Goal: Task Accomplishment & Management: Complete application form

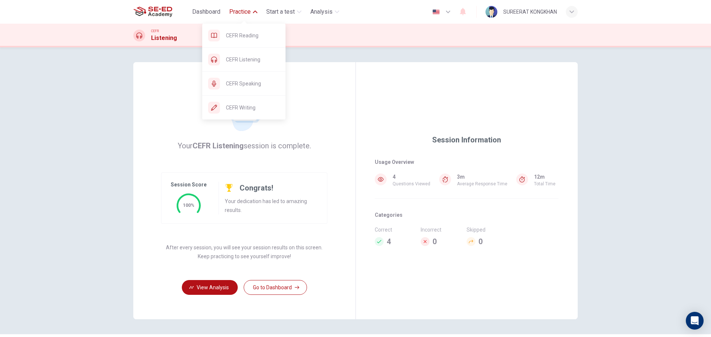
click at [237, 15] on span "Practice" at bounding box center [239, 11] width 21 height 9
click at [236, 11] on span "Practice" at bounding box center [239, 11] width 21 height 9
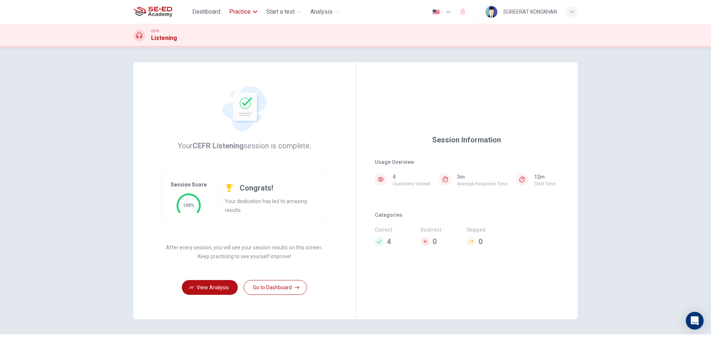
click at [236, 11] on span "Practice" at bounding box center [239, 11] width 21 height 9
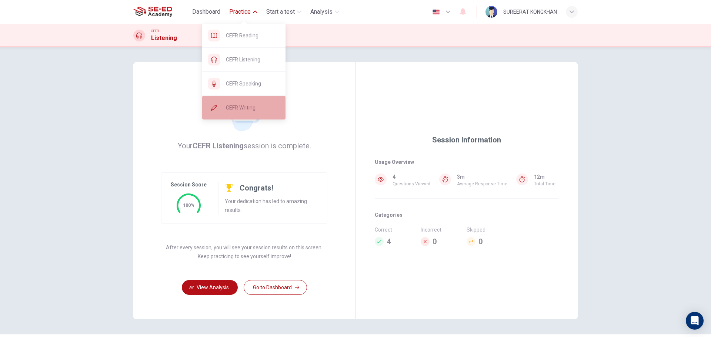
click at [249, 105] on span "CEFR Writing" at bounding box center [253, 107] width 54 height 9
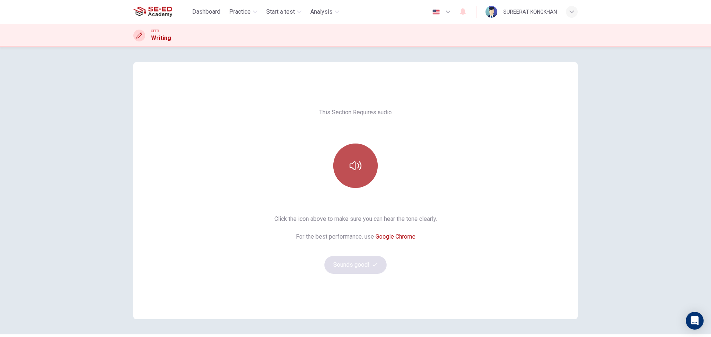
click at [336, 167] on button "button" at bounding box center [355, 166] width 44 height 44
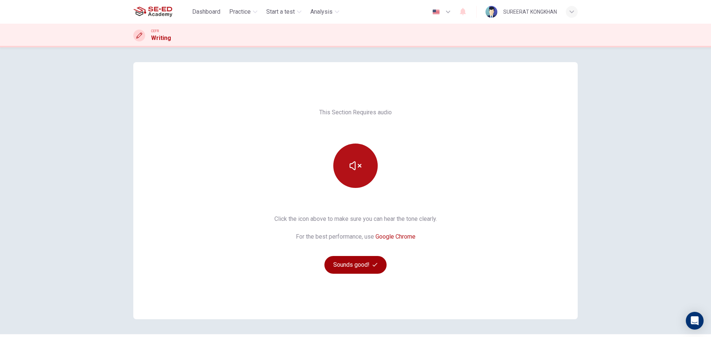
click at [342, 265] on button "Sounds good!" at bounding box center [356, 265] width 62 height 18
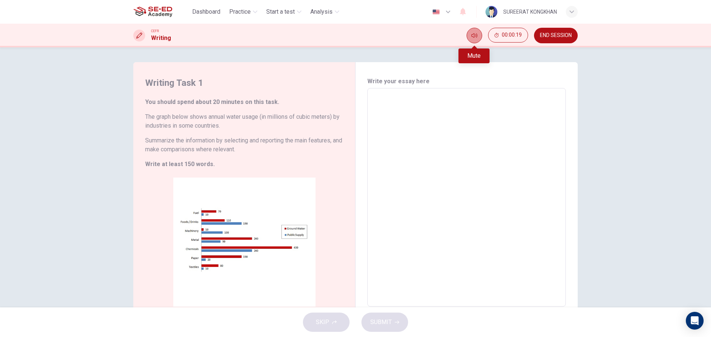
click at [471, 35] on button "Mute" at bounding box center [475, 36] width 16 height 16
click at [476, 36] on icon "Unmute" at bounding box center [475, 36] width 6 height 6
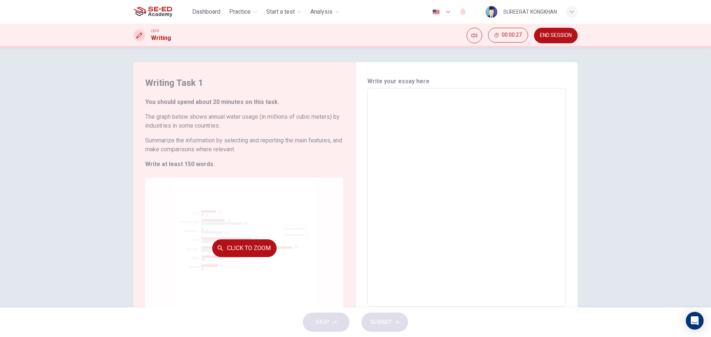
click at [242, 249] on button "Click to Zoom" at bounding box center [244, 249] width 64 height 18
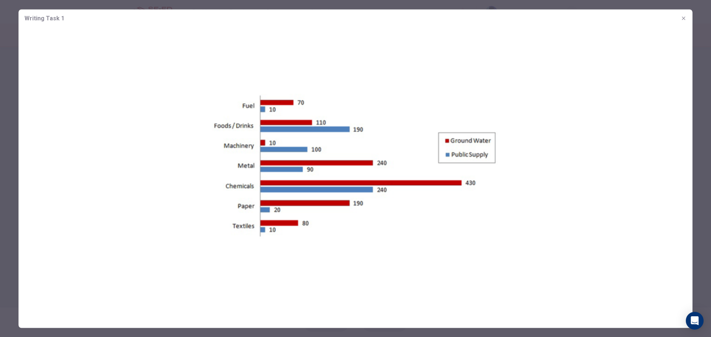
click at [248, 239] on img at bounding box center [356, 170] width 674 height 287
click at [682, 19] on icon "button" at bounding box center [684, 18] width 6 height 6
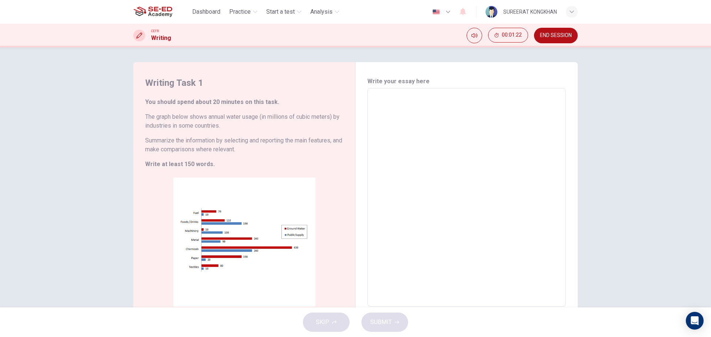
click at [317, 170] on div "Writing Task 1 You should spend about 20 minutes on this task. The graph below …" at bounding box center [244, 198] width 222 height 272
click at [411, 110] on textarea at bounding box center [467, 197] width 188 height 207
type textarea "ฤ"
type textarea "x"
type textarea "ฤะ"
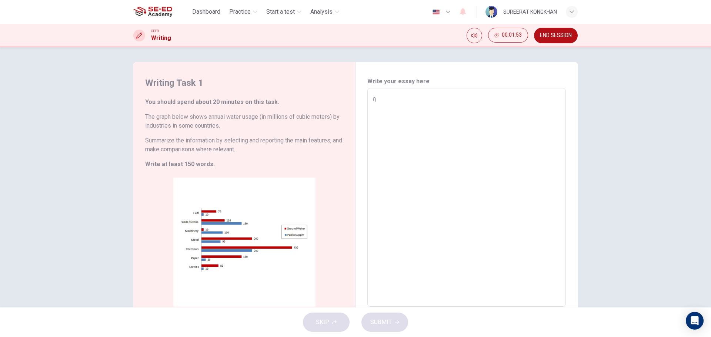
type textarea "x"
type textarea "ฤ"
type textarea "x"
type textarea "A"
type textarea "x"
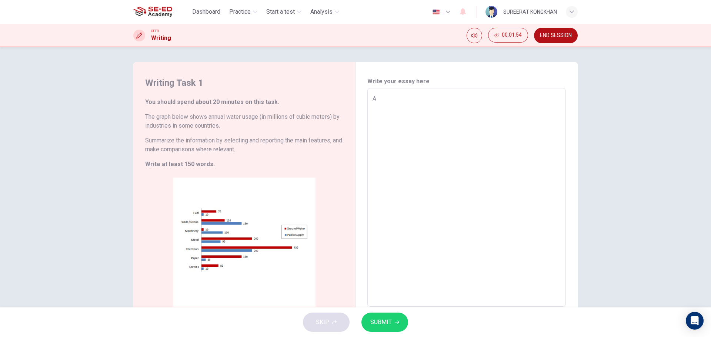
type textarea "At"
type textarea "x"
type textarea "At"
type textarea "x"
type textarea "At P"
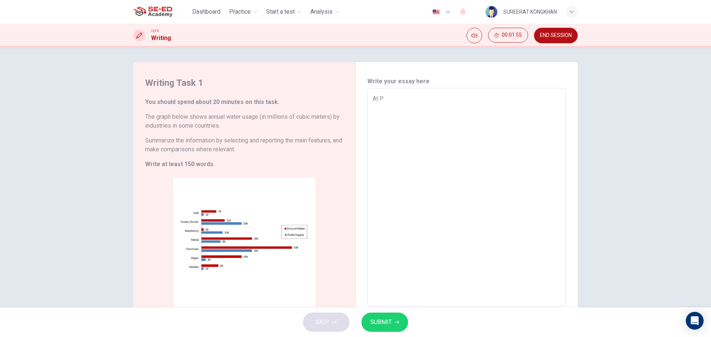
type textarea "x"
type textarea "At Pr"
type textarea "x"
type textarea "At Pre"
type textarea "x"
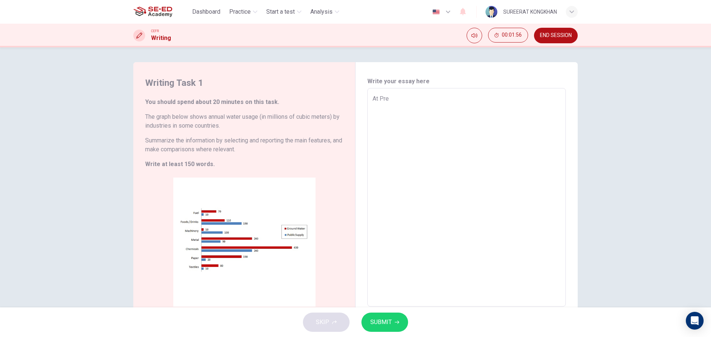
type textarea "At Pres"
type textarea "x"
type textarea "At Prese"
type textarea "x"
type textarea "At Presen"
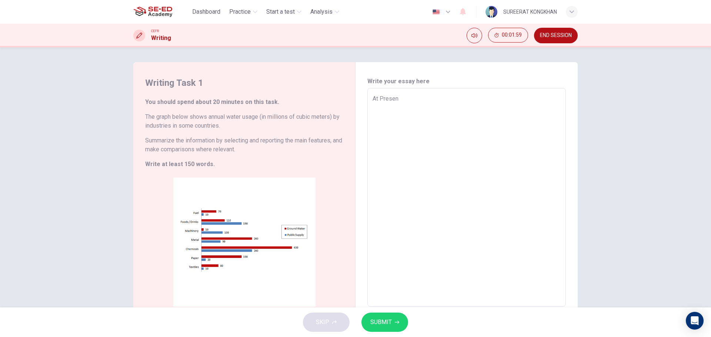
type textarea "x"
type textarea "At Present"
type textarea "x"
type textarea "At Present"
type textarea "x"
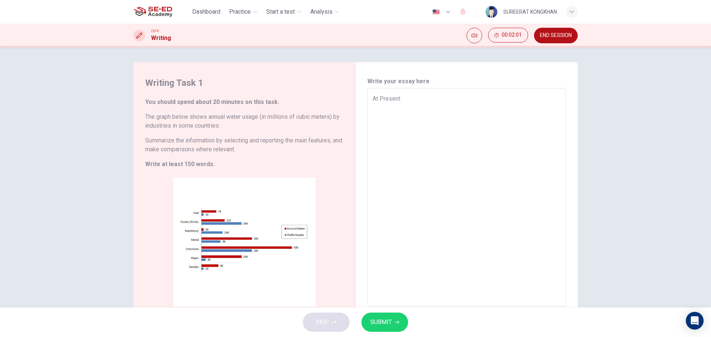
type textarea "At Present ,"
type textarea "x"
type textarea "At Present ,W"
type textarea "x"
type textarea "At Present ,We"
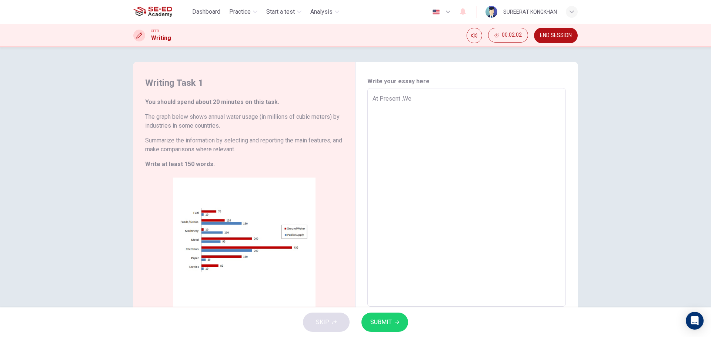
type textarea "x"
type textarea "At Present ,W"
type textarea "x"
type textarea "At Present ,"
type textarea "x"
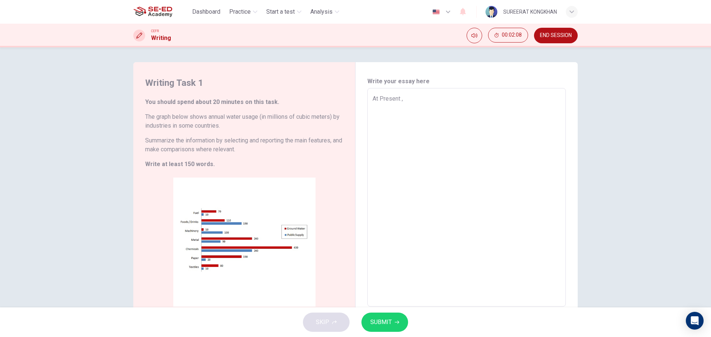
type textarea "At Present ,"
type textarea "x"
type textarea "At Present , A"
type textarea "x"
type textarea "At Present , Al"
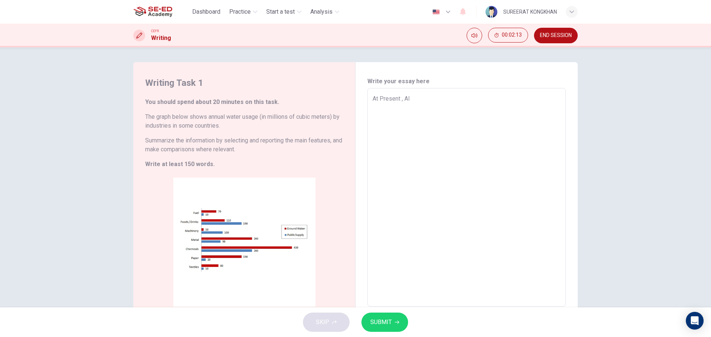
type textarea "x"
type textarea "At Present , All"
type textarea "x"
type textarea "At Present , Al"
type textarea "x"
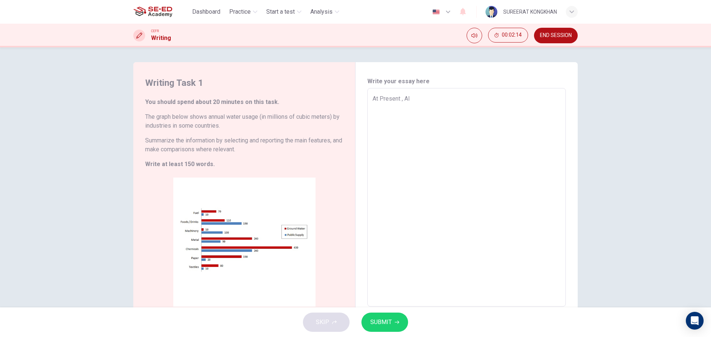
type textarea "At Present , A"
type textarea "x"
type textarea "At Present ,"
type textarea "x"
type textarea "At Present , a"
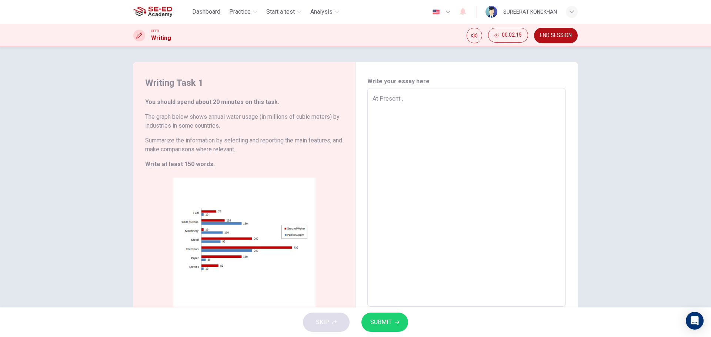
type textarea "x"
type textarea "At Present , al"
type textarea "x"
type textarea "At Present , all"
type textarea "x"
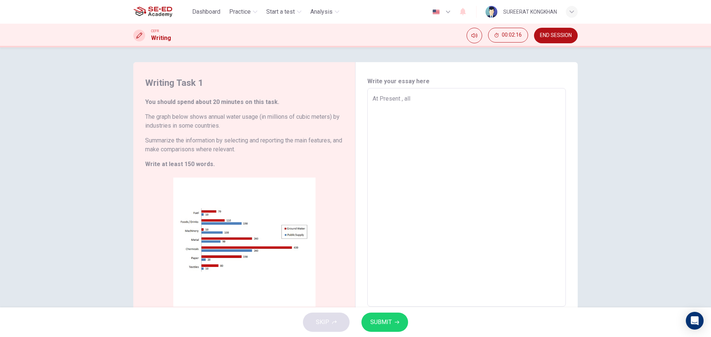
type textarea "At Present , all"
type textarea "x"
type textarea "At Present , all t"
type textarea "x"
type textarea "At Present , all th"
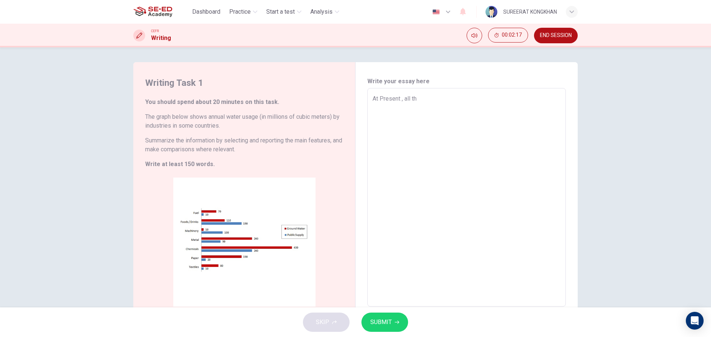
type textarea "x"
type textarea "At Present , all the"
type textarea "x"
type textarea "At Present , all the"
type textarea "x"
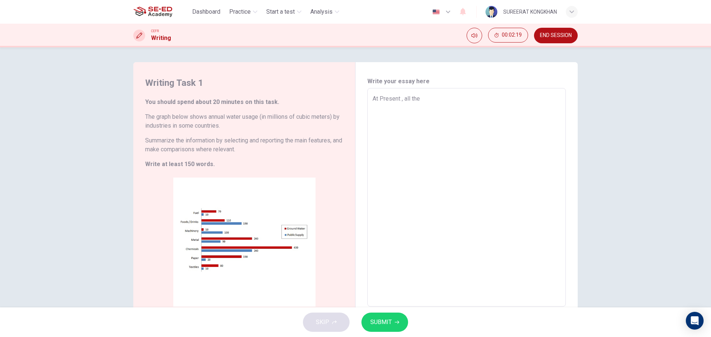
type textarea "At Present , all the d"
type textarea "x"
type textarea "At Present , all the"
type textarea "x"
type textarea "At Present , all the i"
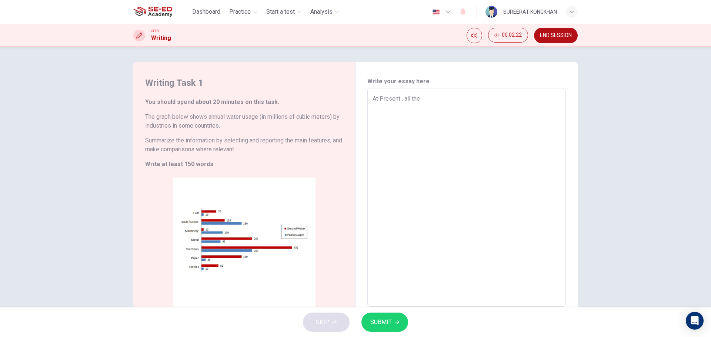
type textarea "x"
type textarea "At Present , all the in"
type textarea "x"
type textarea "At Present , all the ind"
type textarea "x"
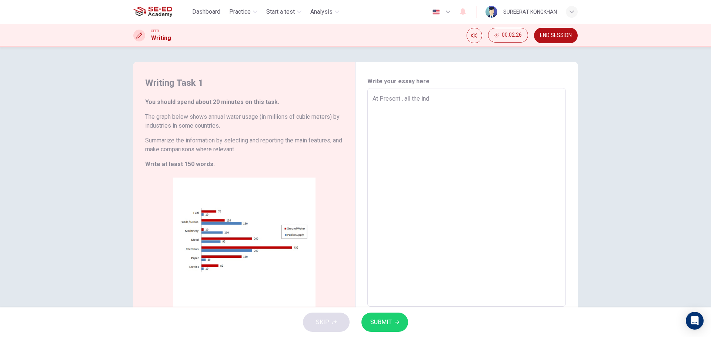
type textarea "At Present , all the indu"
type textarea "x"
type textarea "At Present , all the indus"
type textarea "x"
type textarea "At Present , all the indust"
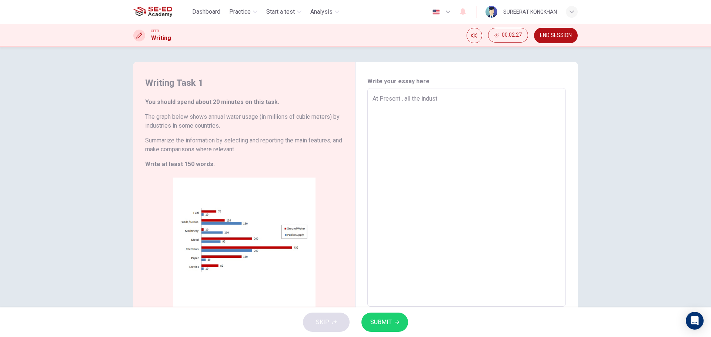
type textarea "x"
type textarea "At Present , all the industr"
type textarea "x"
type textarea "At Present , all the industri"
type textarea "x"
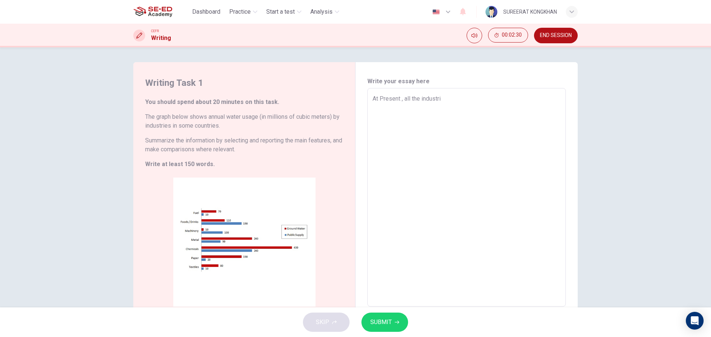
type textarea "At Present , all the industrie"
type textarea "x"
type textarea "At Present , all the industries"
type textarea "x"
type textarea "At Present , all the industries"
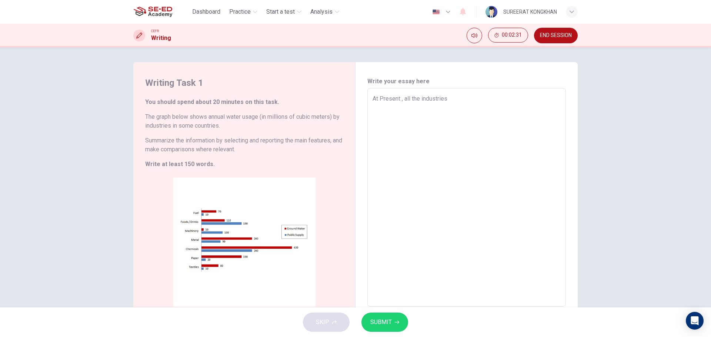
type textarea "x"
type textarea "At Present , all the industries c"
type textarea "x"
type textarea "At Present , all the industries co"
type textarea "x"
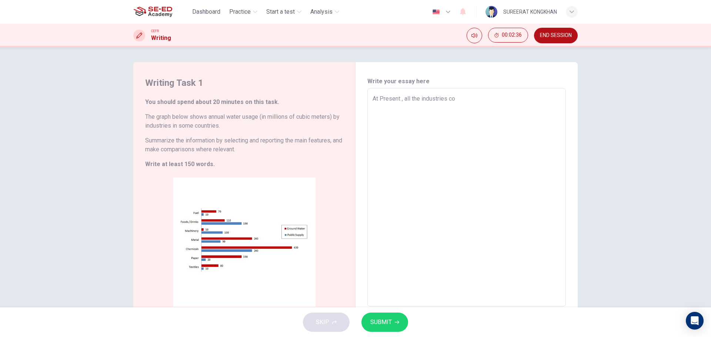
type textarea "At Present , all the industries con"
type textarea "x"
type textarea "At Present , all the industries cons"
type textarea "x"
type textarea "At Present , all the industries consu"
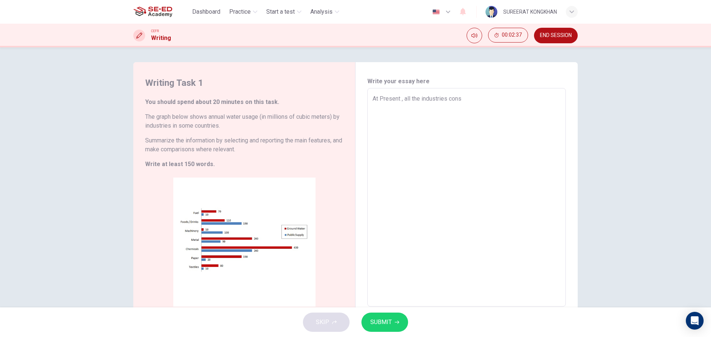
type textarea "x"
type textarea "At Present , all the industries consup"
type textarea "x"
type textarea "At Present , all the industries consupm"
type textarea "x"
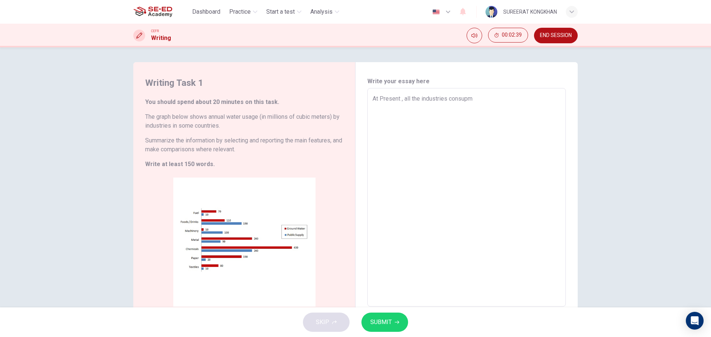
type textarea "At Present , all the industries consup"
type textarea "x"
type textarea "At Present , all the industries consu"
type textarea "x"
type textarea "At Present , all the industries consum"
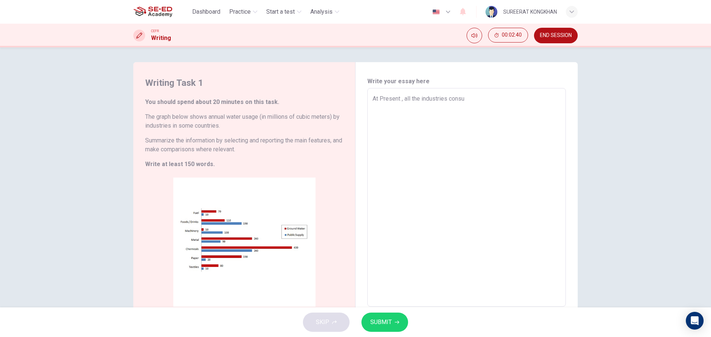
type textarea "x"
type textarea "At Present , all the industries consump"
type textarea "x"
type textarea "At Present , all the industries consumpt"
type textarea "x"
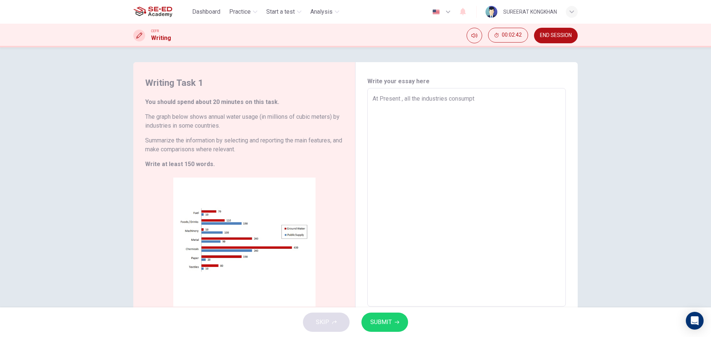
type textarea "At Present , all the industries consumpts"
type textarea "x"
type textarea "At Present , all the industries consumpts"
type textarea "x"
type textarea "At Present , all the industries consumpts m"
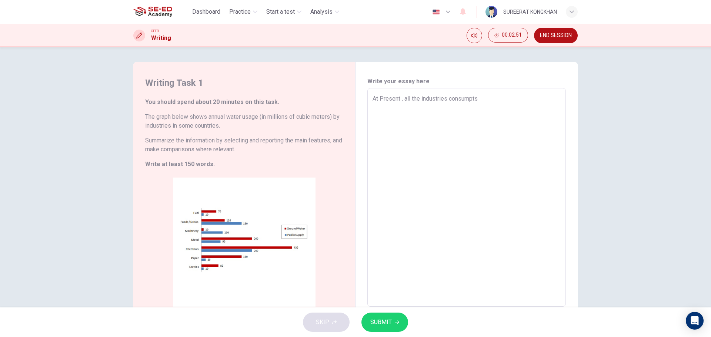
type textarea "x"
type textarea "At Present , all the industries consumpts mu"
type textarea "x"
type textarea "At Present , all the industries consumpts muc"
type textarea "x"
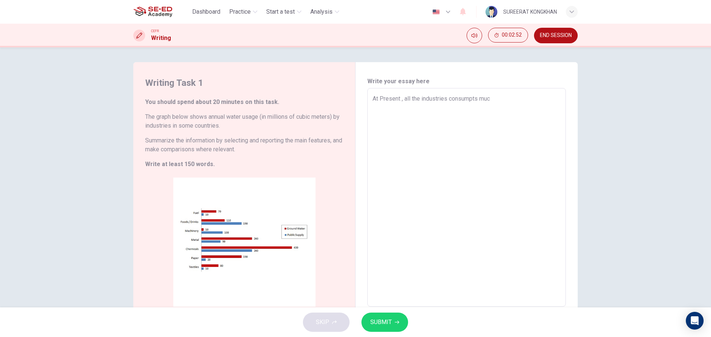
type textarea "At Present , all the industries consumpts much"
type textarea "x"
type textarea "At Present , all the industries consumpts much"
type textarea "x"
type textarea "At Present , all the industries consumpts much m"
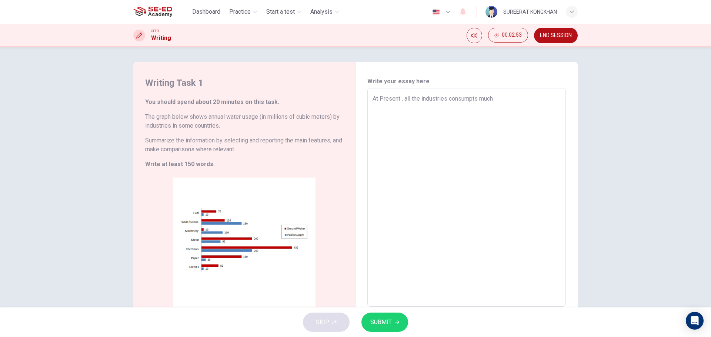
type textarea "x"
type textarea "At Present , all the industries consumpts much mo"
type textarea "x"
type textarea "At Present , all the industries consumpts much mor"
type textarea "x"
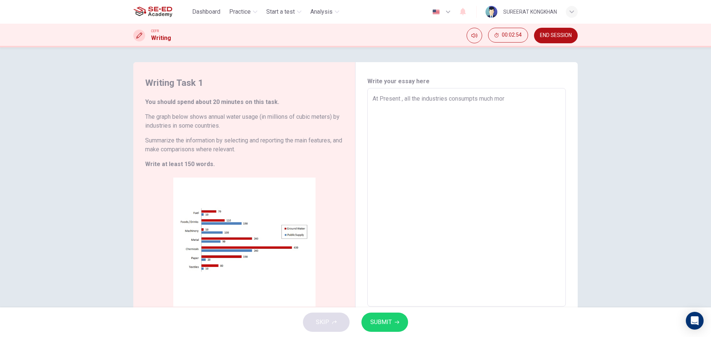
type textarea "At Present , all the industries consumpts much more"
type textarea "x"
type textarea "At Present , all the industries consumpts much mor"
type textarea "x"
type textarea "At Present , all the industries consumpts much mo"
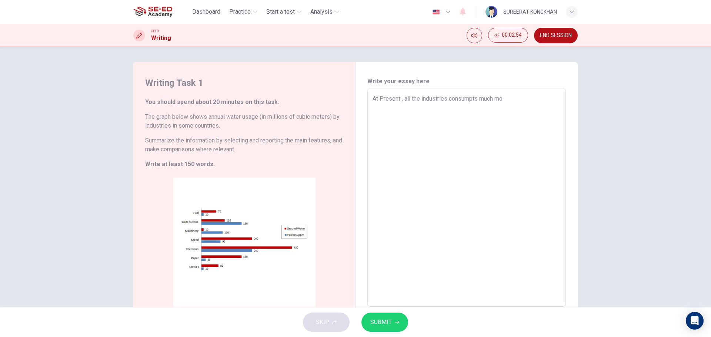
type textarea "x"
type textarea "At Present , all the industries consumpts much m"
type textarea "x"
type textarea "At Present , all the industries consumpts much"
type textarea "x"
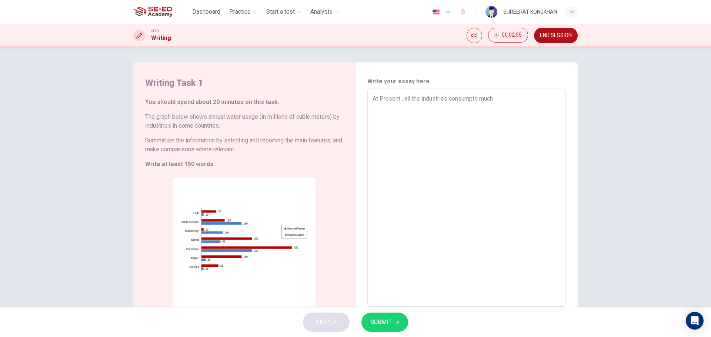
type textarea "At Present , all the industries consumpts much"
type textarea "x"
type textarea "At Present , all the industries consumpts muc"
type textarea "x"
type textarea "At Present , all the industries consumpts mu"
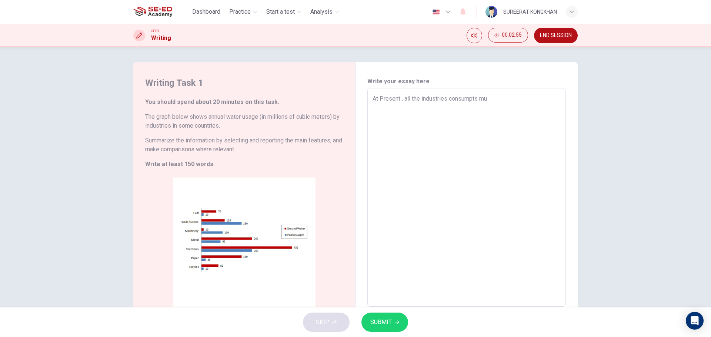
type textarea "x"
type textarea "At Present , all the industries consumpts m"
type textarea "x"
type textarea "At Present , all the industries consumpts mu"
type textarea "x"
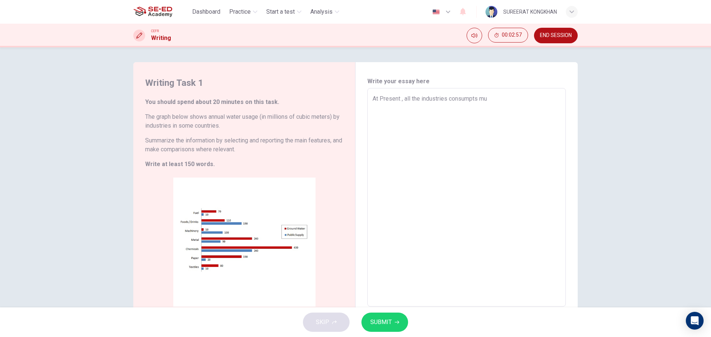
type textarea "At Present , all the industries consumpts muc"
type textarea "x"
type textarea "At Present , all the industries consumpts much"
type textarea "x"
type textarea "At Present , all the industries consumpts much"
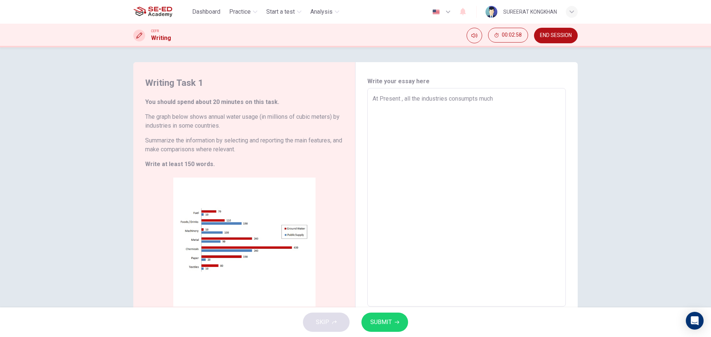
type textarea "x"
type textarea "At Present , all the industries consumpts much m"
type textarea "x"
type textarea "At Present , all the industries consumpts much mo"
type textarea "x"
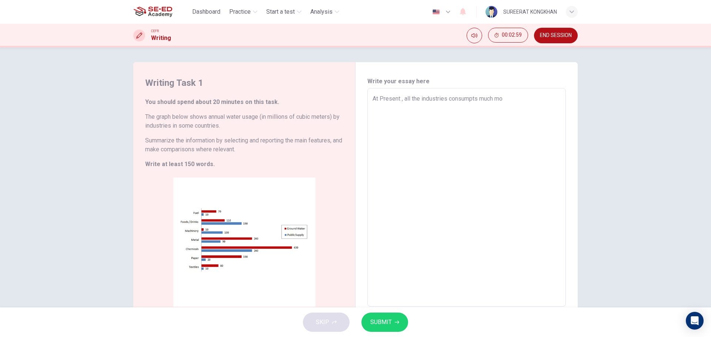
type textarea "At Present , all the industries consumpts much mor"
type textarea "x"
type textarea "At Present , all the industries consumpts much more"
type textarea "x"
type textarea "At Present , all the industries consumpts much more"
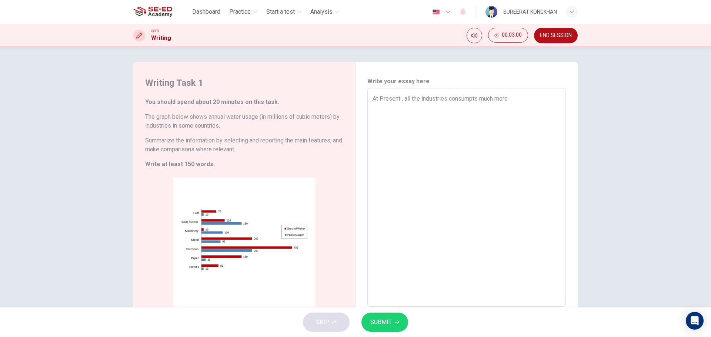
type textarea "x"
type textarea "At Present , all the industries consumpts much more w"
type textarea "x"
type textarea "At Present , all the industries consumpts much more wa"
type textarea "x"
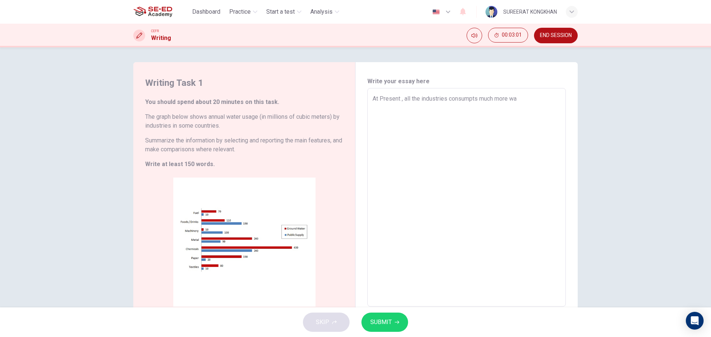
type textarea "At Present , all the industries consumpts much more wat"
type textarea "x"
type textarea "At Present , all the industries consumpts much more wate"
type textarea "x"
type textarea "At Present , all the industries consumpts much more water"
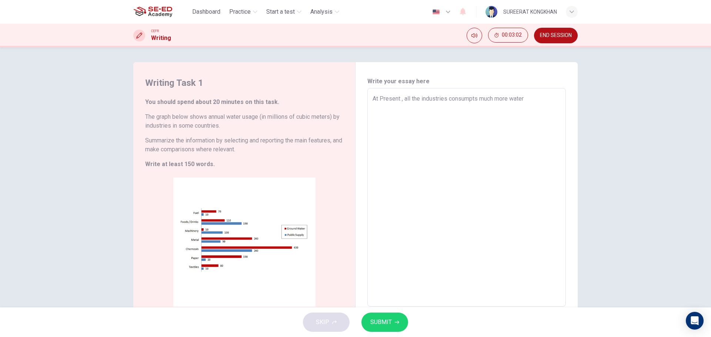
type textarea "x"
type textarea "At Present , all the industries consumpts much more water"
type textarea "x"
type textarea "At Present , all the industries consumpts much more water i"
type textarea "x"
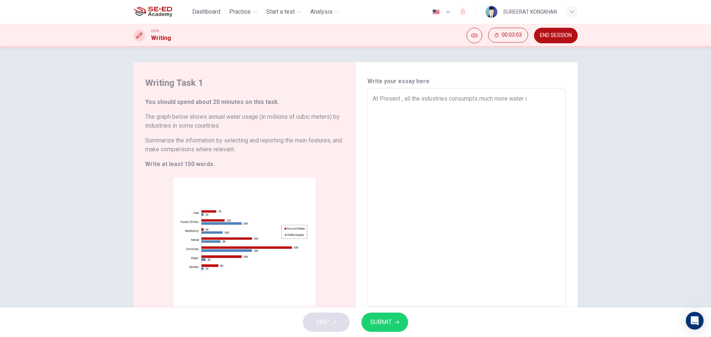
type textarea "At Present , all the industries consumpts much more water ib"
type textarea "x"
type textarea "At Present , all the industries consumpts much more water i"
type textarea "x"
type textarea "At Present , all the industries consumpts much more water in"
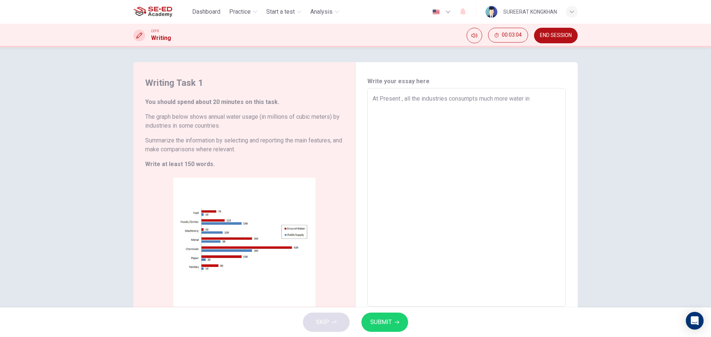
type textarea "x"
type textarea "At Present , all the industries consumpts much more water in"
type textarea "x"
type textarea "At Present , all the industries consumpts much more water in t"
type textarea "x"
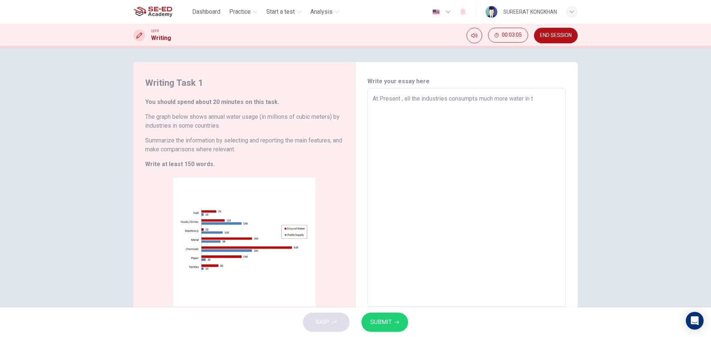
type textarea "At Present , all the industries consumpts much more water in th"
type textarea "x"
click at [477, 101] on textarea "At Present , all the industries consumpts much more water in their industries" at bounding box center [467, 197] width 188 height 207
click at [441, 114] on textarea "At Present , all the industries consumpt much more water in their industries" at bounding box center [467, 197] width 188 height 207
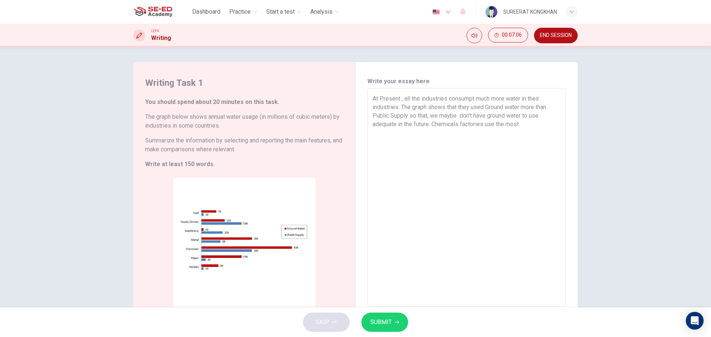
click at [496, 120] on textarea "At Present , all the industries consumpt much more water in their industries. T…" at bounding box center [467, 197] width 188 height 207
click at [489, 107] on textarea "At Present , all the industries consumpt much more water in their industries. T…" at bounding box center [467, 197] width 188 height 207
click at [447, 136] on textarea "At Present , all the industries consumpt much more water in their industries. T…" at bounding box center [467, 197] width 188 height 207
click at [506, 133] on textarea "At Present , all the industries consumpt much more water in their industries. T…" at bounding box center [467, 197] width 188 height 207
click at [527, 132] on textarea "At Present , all the industries consumpt much more water in their industries. T…" at bounding box center [467, 197] width 188 height 207
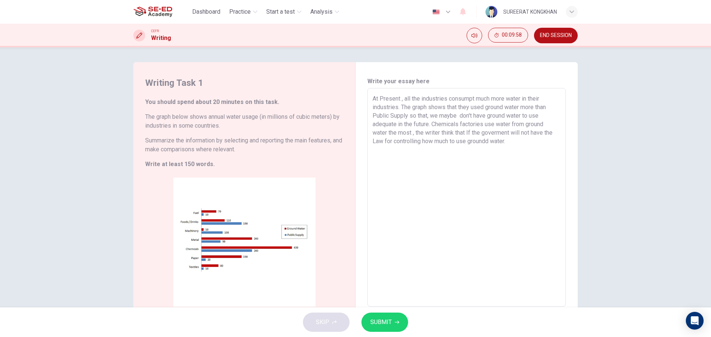
click at [488, 141] on textarea "At Present , all the industries consumpt much more water in their industries. T…" at bounding box center [467, 197] width 188 height 207
click at [511, 144] on textarea "At Present , all the industries consumpt much more water in their industries. T…" at bounding box center [467, 197] width 188 height 207
click at [391, 323] on span "SUBMIT" at bounding box center [380, 322] width 21 height 10
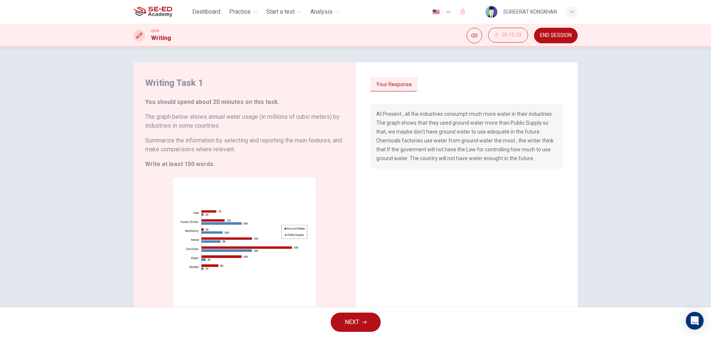
click at [351, 316] on button "NEXT" at bounding box center [356, 322] width 50 height 19
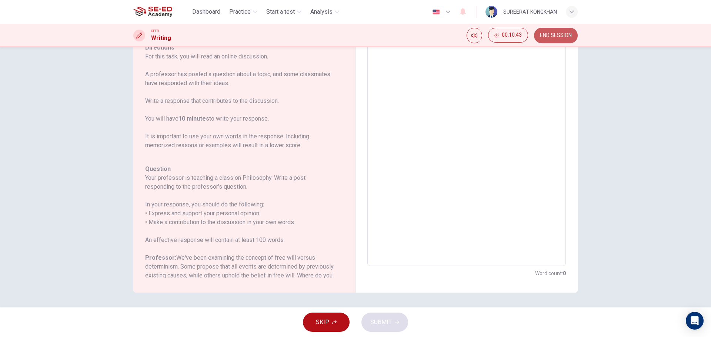
click at [558, 34] on span "END SESSION" at bounding box center [556, 36] width 32 height 6
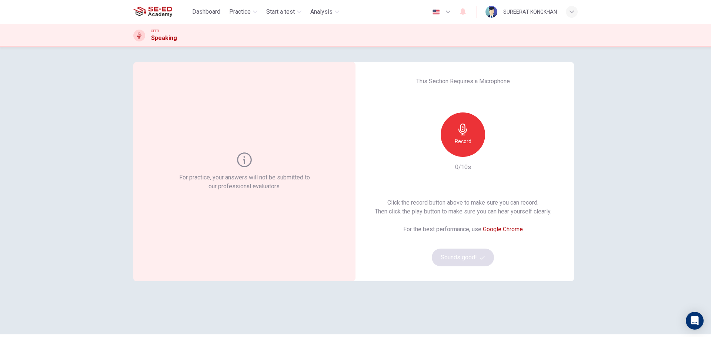
click at [465, 134] on icon "button" at bounding box center [463, 130] width 12 height 12
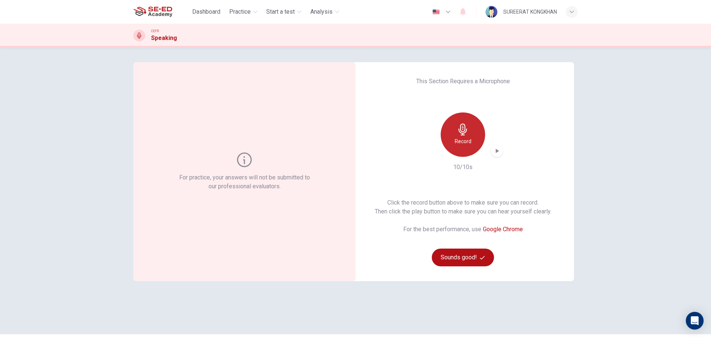
click at [464, 134] on icon "button" at bounding box center [463, 130] width 12 height 12
click at [467, 256] on button "Sounds good!" at bounding box center [463, 258] width 62 height 18
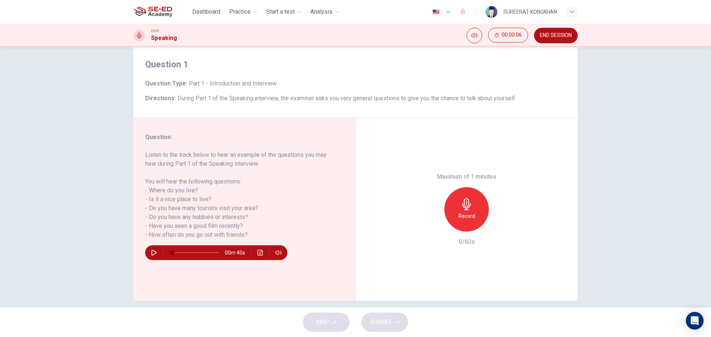
scroll to position [27, 0]
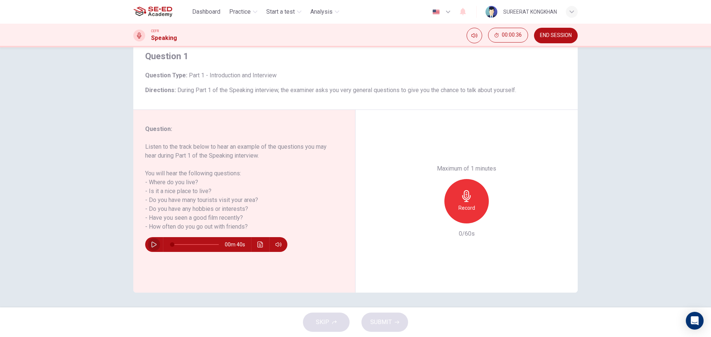
click at [152, 247] on icon "button" at bounding box center [154, 245] width 5 height 6
type input "0"
click at [463, 210] on h6 "Record" at bounding box center [467, 208] width 17 height 9
click at [431, 219] on icon "button" at bounding box center [432, 217] width 7 height 7
click at [466, 207] on h6 "Record" at bounding box center [467, 208] width 17 height 9
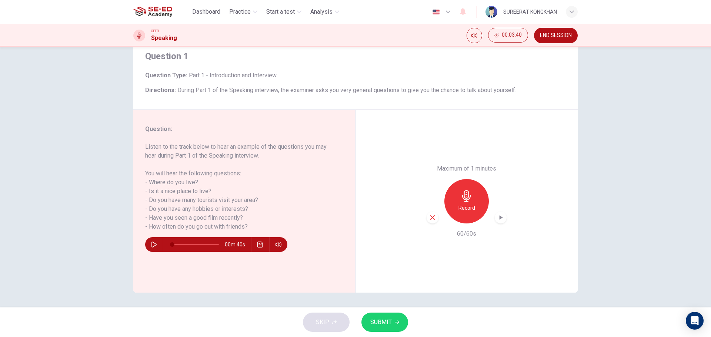
click at [377, 322] on span "SUBMIT" at bounding box center [380, 322] width 21 height 10
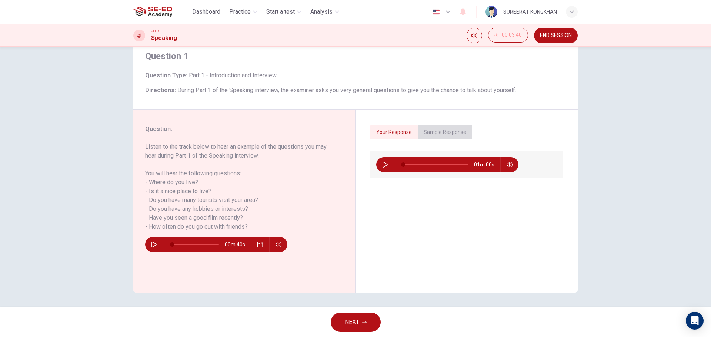
click at [439, 127] on button "Sample Response" at bounding box center [445, 133] width 54 height 16
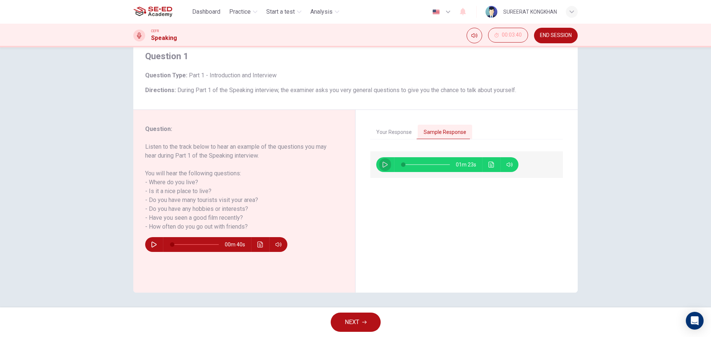
click at [388, 163] on button "button" at bounding box center [385, 164] width 12 height 15
type input "80"
click at [390, 133] on button "Your Response" at bounding box center [393, 133] width 47 height 16
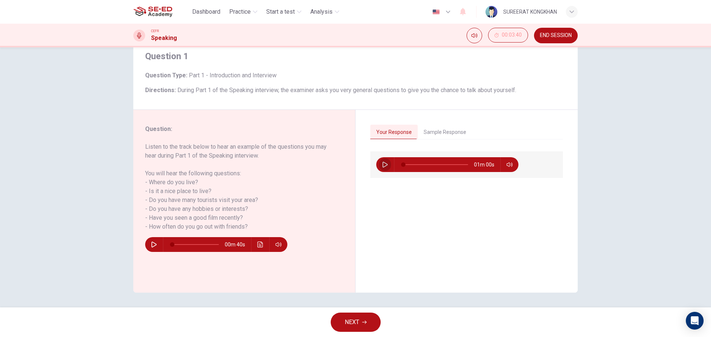
click at [382, 165] on icon "button" at bounding box center [385, 165] width 6 height 6
drag, startPoint x: 432, startPoint y: 133, endPoint x: 439, endPoint y: 137, distance: 8.1
click at [432, 133] on button "Sample Response" at bounding box center [445, 133] width 54 height 16
type input "0"
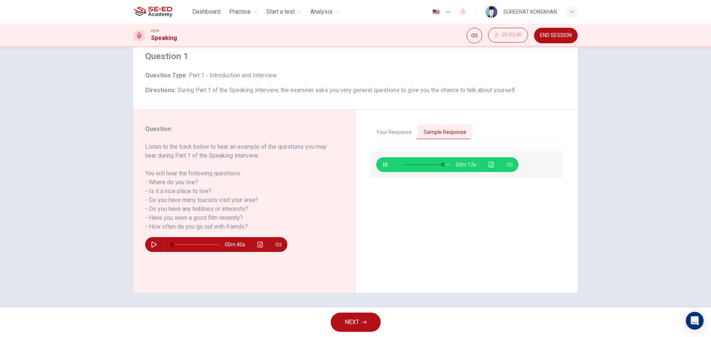
type input "85"
type input "2"
click at [385, 164] on icon "button" at bounding box center [385, 165] width 4 height 4
type input "86"
click at [387, 132] on button "Your Response" at bounding box center [393, 133] width 47 height 16
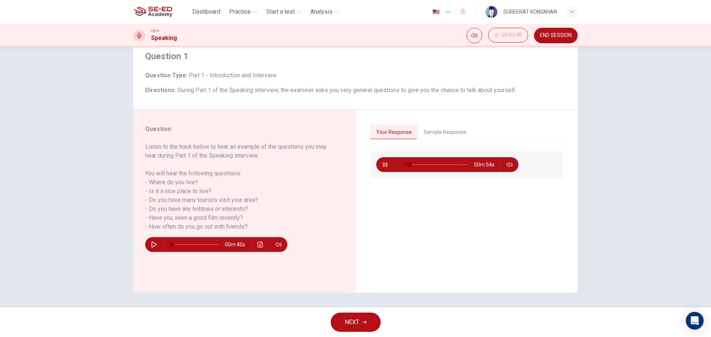
type input "12"
click at [355, 320] on span "NEXT" at bounding box center [352, 322] width 14 height 10
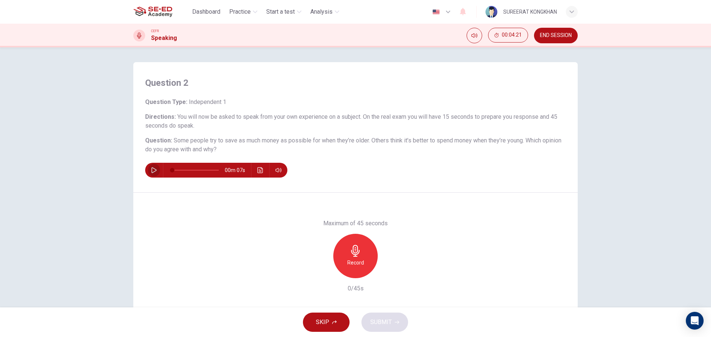
click at [151, 172] on icon "button" at bounding box center [154, 170] width 6 height 6
click at [152, 172] on icon "button" at bounding box center [154, 170] width 4 height 4
click at [352, 261] on h6 "Record" at bounding box center [355, 263] width 17 height 9
click at [355, 245] on icon "button" at bounding box center [356, 251] width 12 height 12
click at [388, 323] on span "SUBMIT" at bounding box center [380, 322] width 21 height 10
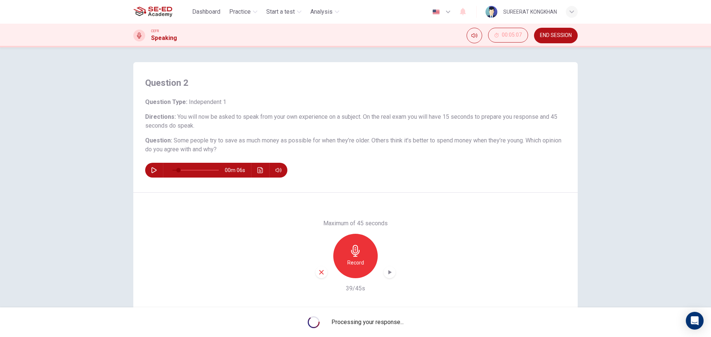
type input "0"
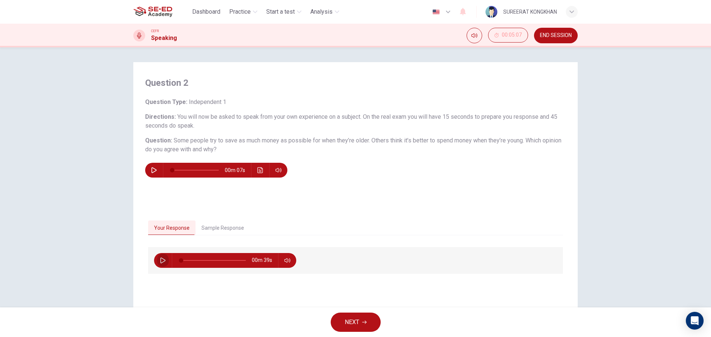
click at [162, 262] on icon "button" at bounding box center [162, 261] width 5 height 6
type input "97"
click at [366, 321] on icon "button" at bounding box center [364, 322] width 4 height 4
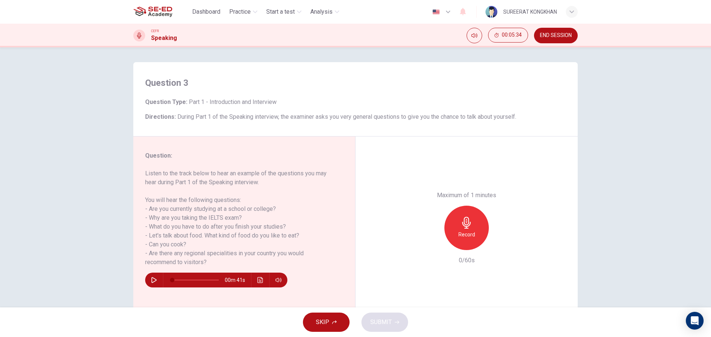
click at [464, 223] on icon "button" at bounding box center [467, 223] width 12 height 12
click at [390, 315] on button "SUBMIT" at bounding box center [385, 322] width 47 height 19
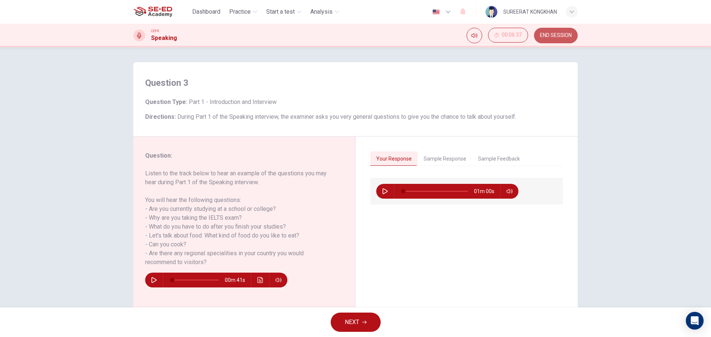
click at [548, 35] on span "END SESSION" at bounding box center [556, 36] width 32 height 6
